Goal: Task Accomplishment & Management: Manage account settings

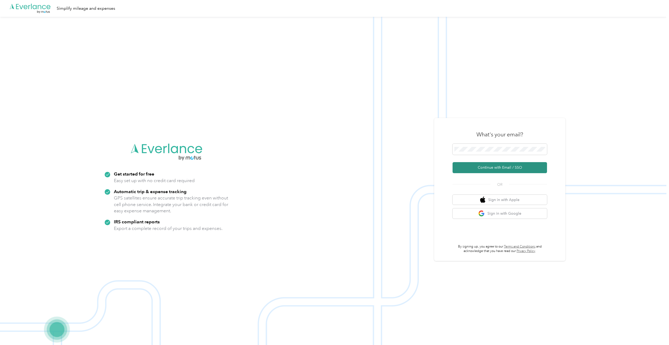
click at [499, 169] on button "Continue with Email / SSO" at bounding box center [500, 167] width 94 height 11
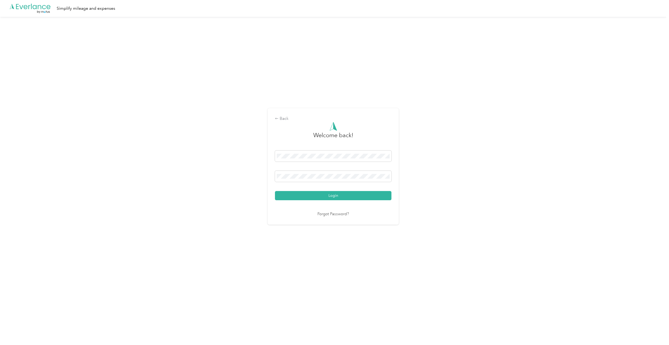
click at [319, 201] on div "Welcome back! Login Forgot Password?" at bounding box center [333, 169] width 117 height 95
click at [319, 198] on button "Login" at bounding box center [333, 195] width 117 height 9
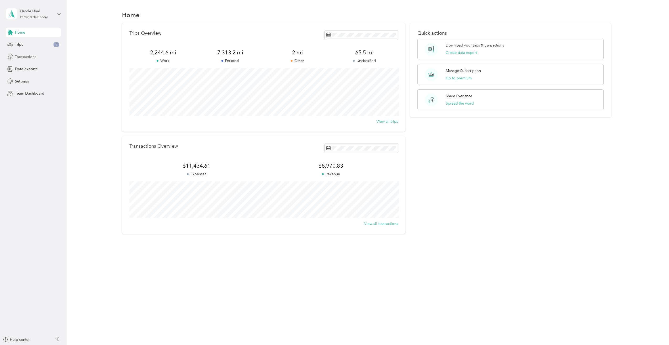
click at [26, 59] on span "Transactions" at bounding box center [25, 57] width 21 height 6
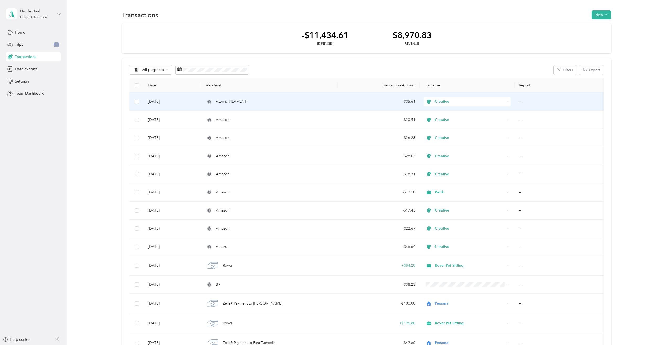
click at [272, 102] on div "Atomic FILAMENT" at bounding box center [270, 102] width 128 height 6
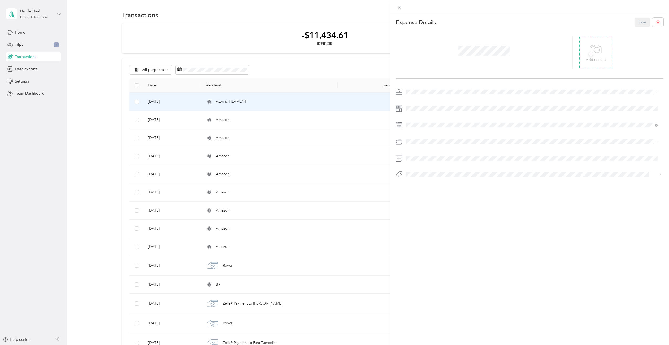
click at [598, 48] on icon at bounding box center [596, 50] width 12 height 14
click at [643, 24] on button "Save" at bounding box center [642, 22] width 15 height 9
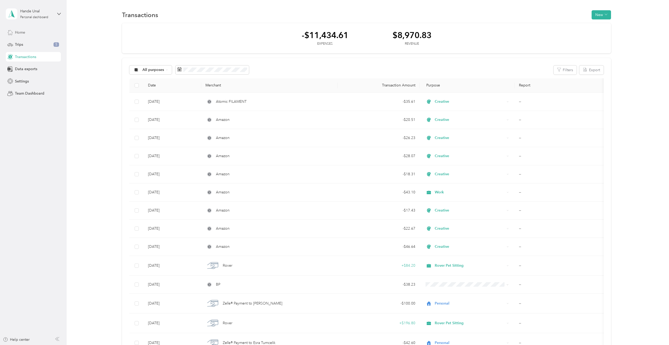
click at [21, 34] on span "Home" at bounding box center [20, 33] width 10 height 6
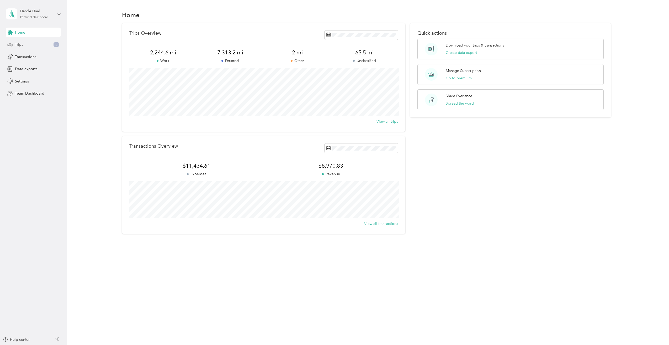
click at [32, 41] on div "Trips 5" at bounding box center [33, 44] width 55 height 9
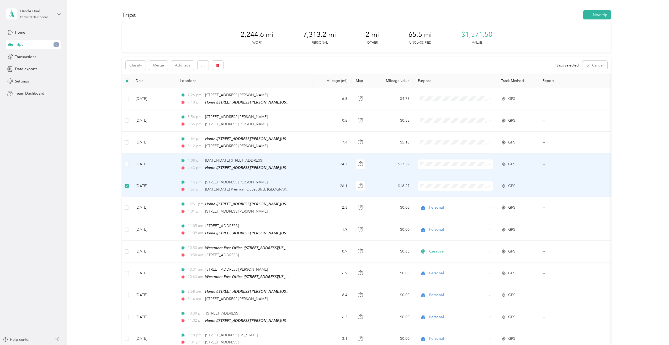
click at [127, 167] on td at bounding box center [126, 164] width 9 height 22
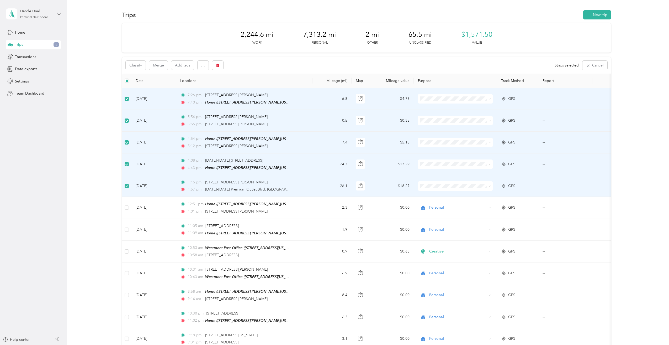
click at [437, 114] on li "Personal" at bounding box center [455, 117] width 75 height 9
click at [438, 138] on span "Personal" at bounding box center [460, 139] width 58 height 6
click at [434, 159] on span "Personal" at bounding box center [460, 161] width 58 height 6
click at [435, 185] on li "Personal" at bounding box center [455, 182] width 75 height 9
click at [625, 130] on div "2,244.6 mi Work 7,352.6 mi Personal 2 mi Other 26.1 mi Unclassified $1,571.50 V…" at bounding box center [366, 346] width 587 height 647
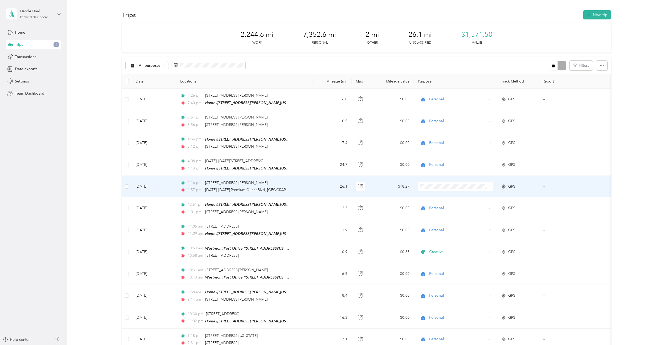
click at [439, 182] on span at bounding box center [455, 186] width 75 height 9
click at [436, 204] on span "Personal" at bounding box center [460, 205] width 58 height 6
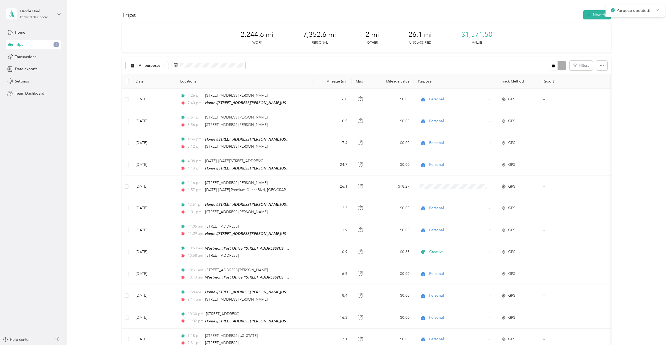
click at [632, 148] on div "2,244.6 mi Work 7,352.6 mi Personal 2 mi Other 26.1 mi Unclassified $1,571.50 V…" at bounding box center [366, 346] width 587 height 647
click at [89, 45] on div "2,244.6 mi Work 7,378.7 mi Personal 2 mi Other 0 mi Unclassified $1,571.50 Valu…" at bounding box center [366, 346] width 587 height 647
click at [7, 32] on div "Home" at bounding box center [33, 32] width 55 height 9
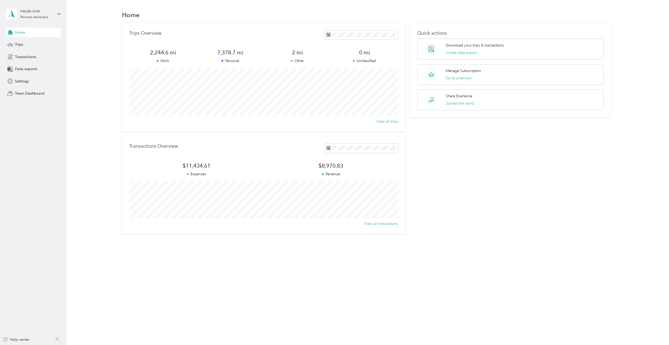
drag, startPoint x: 0, startPoint y: 52, endPoint x: 447, endPoint y: 200, distance: 470.7
click at [447, 200] on div "Quick actions Download your trips & transactions Create data export Manage Subs…" at bounding box center [510, 128] width 201 height 211
